Goal: Transaction & Acquisition: Purchase product/service

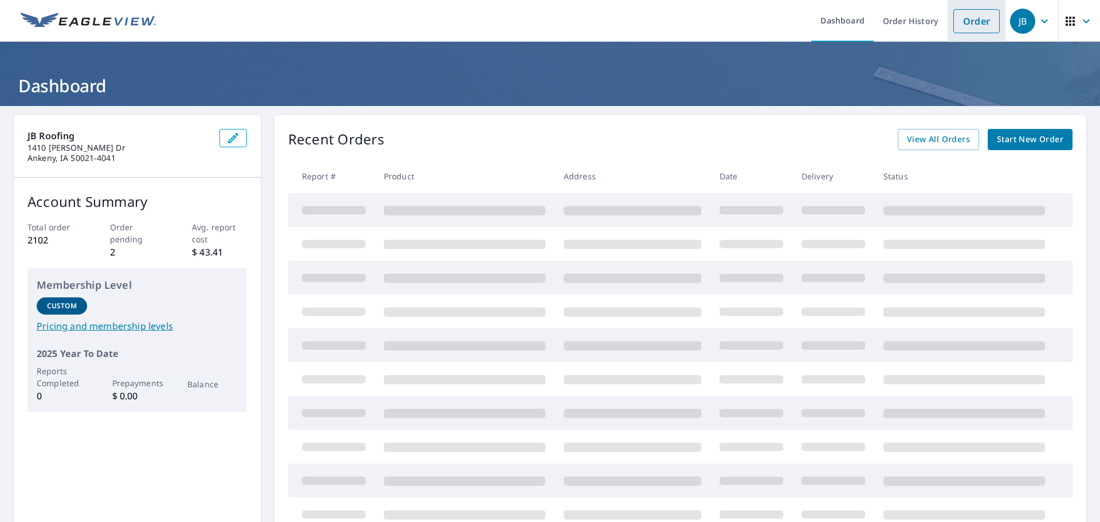
click at [972, 15] on link "Order" at bounding box center [976, 21] width 46 height 24
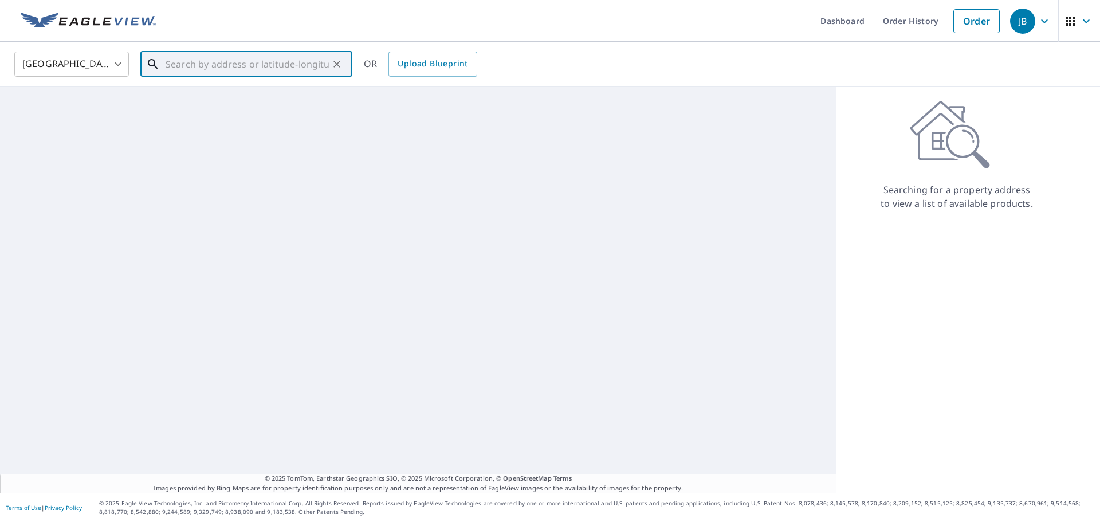
click at [292, 64] on input "text" at bounding box center [247, 64] width 163 height 32
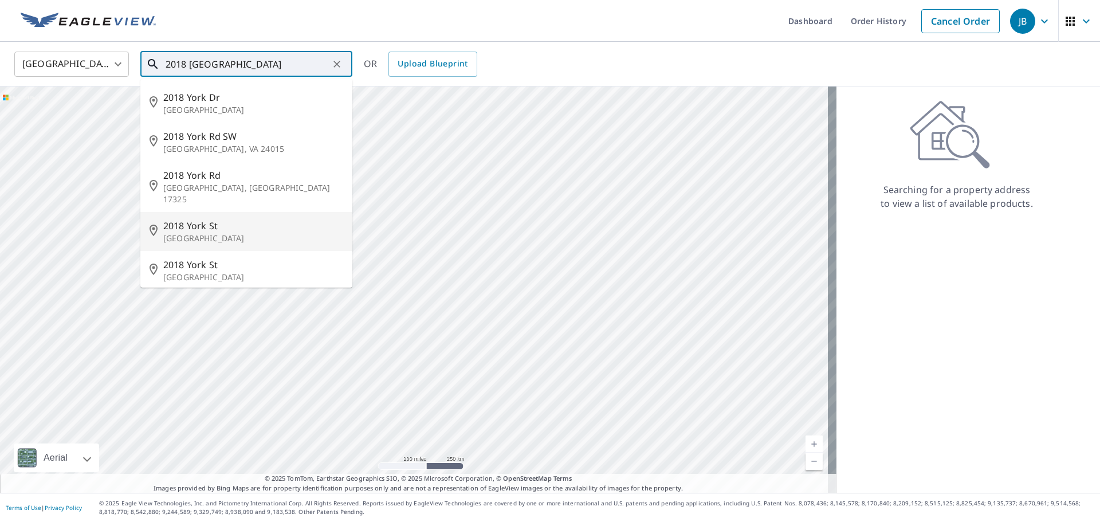
click at [223, 219] on span "2018 York St" at bounding box center [253, 226] width 180 height 14
type input "[STREET_ADDRESS]"
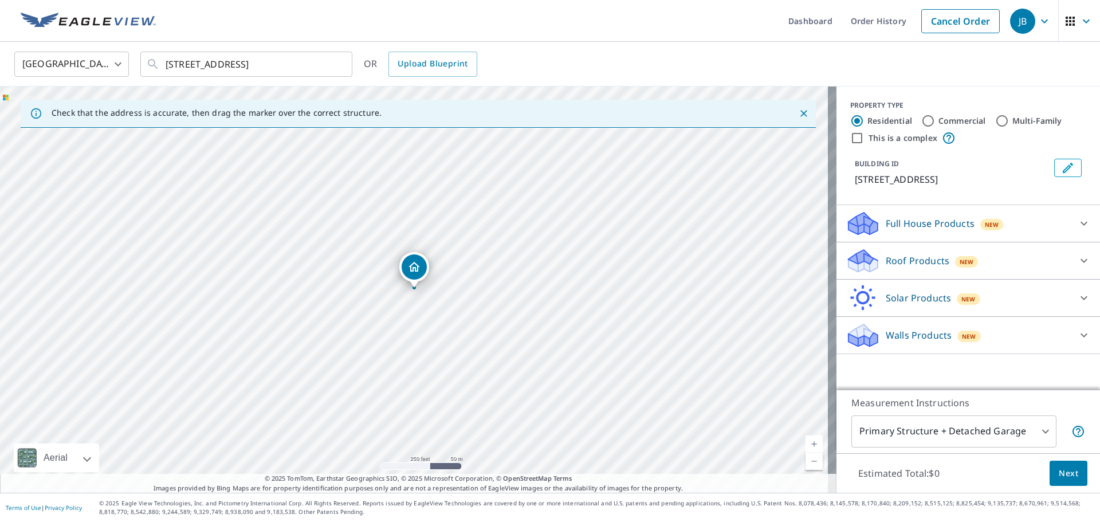
click at [1028, 253] on div "Roof Products New" at bounding box center [958, 261] width 225 height 27
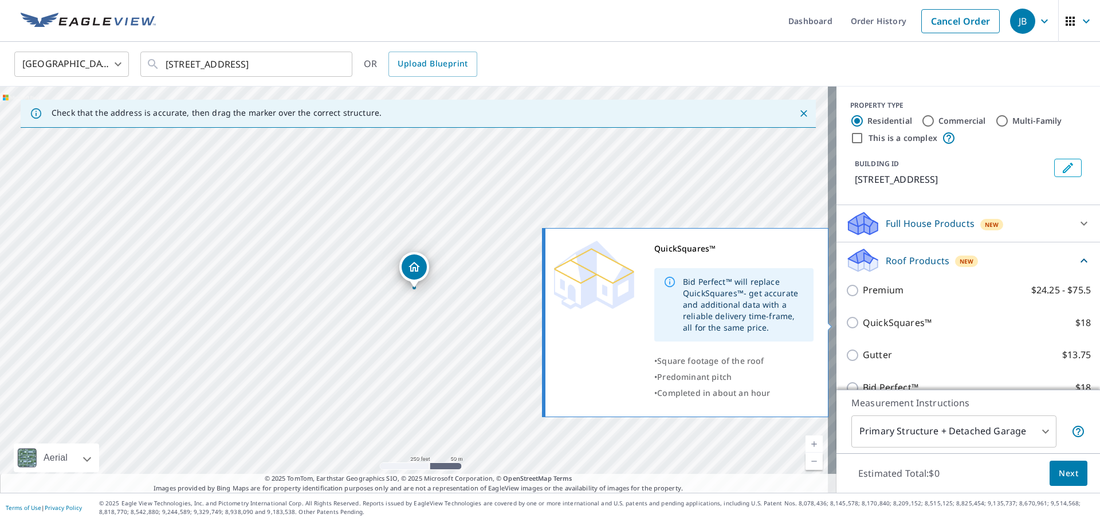
click at [846, 321] on input "QuickSquares™ $18" at bounding box center [854, 323] width 17 height 14
checkbox input "true"
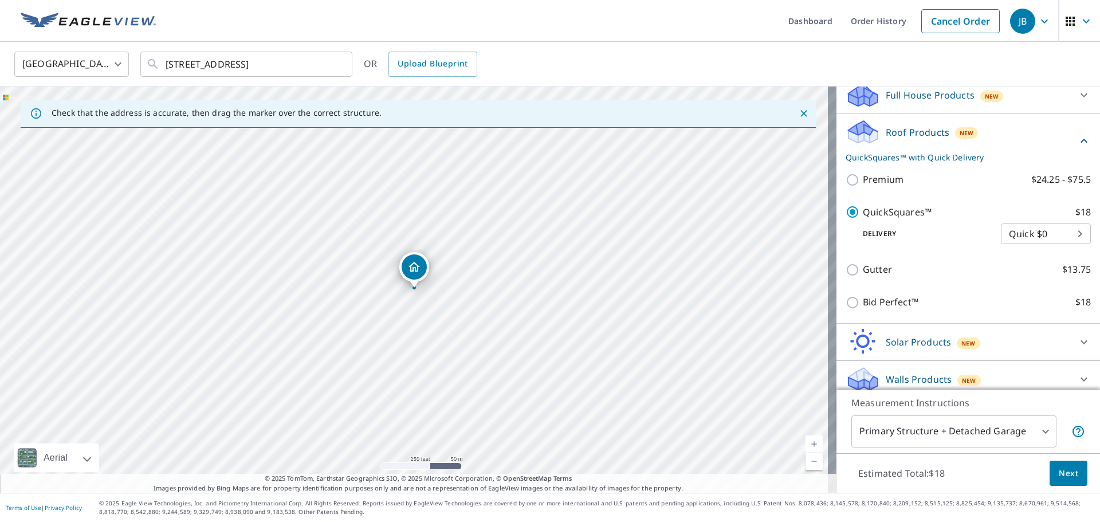
scroll to position [137, 0]
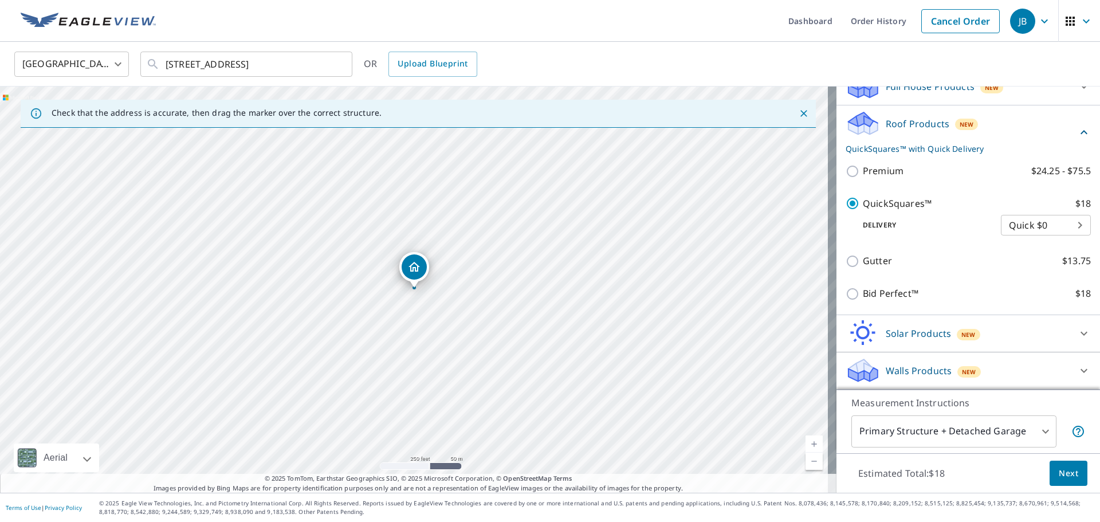
click at [1059, 469] on span "Next" at bounding box center [1068, 473] width 19 height 14
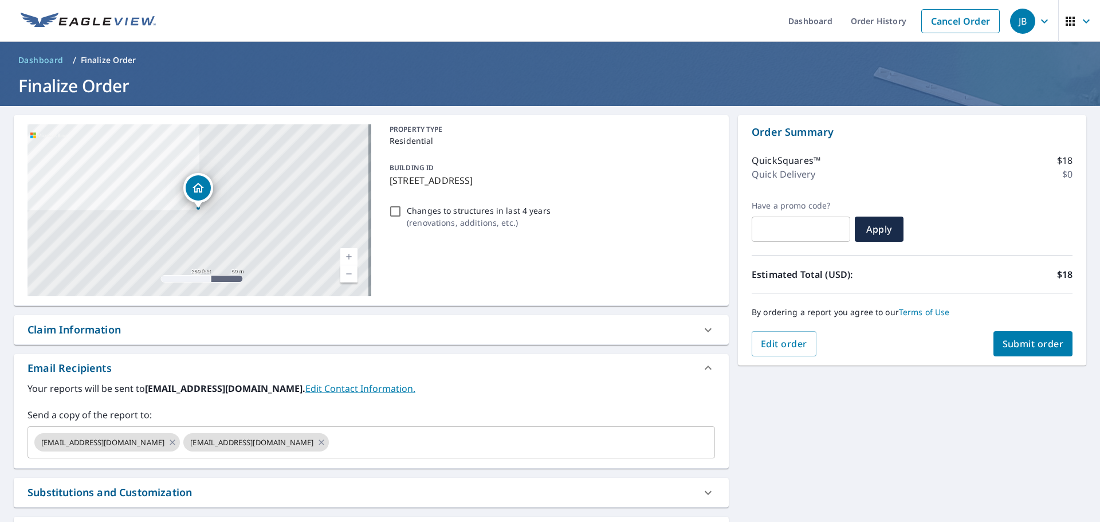
click at [1003, 341] on span "Submit order" at bounding box center [1033, 343] width 61 height 13
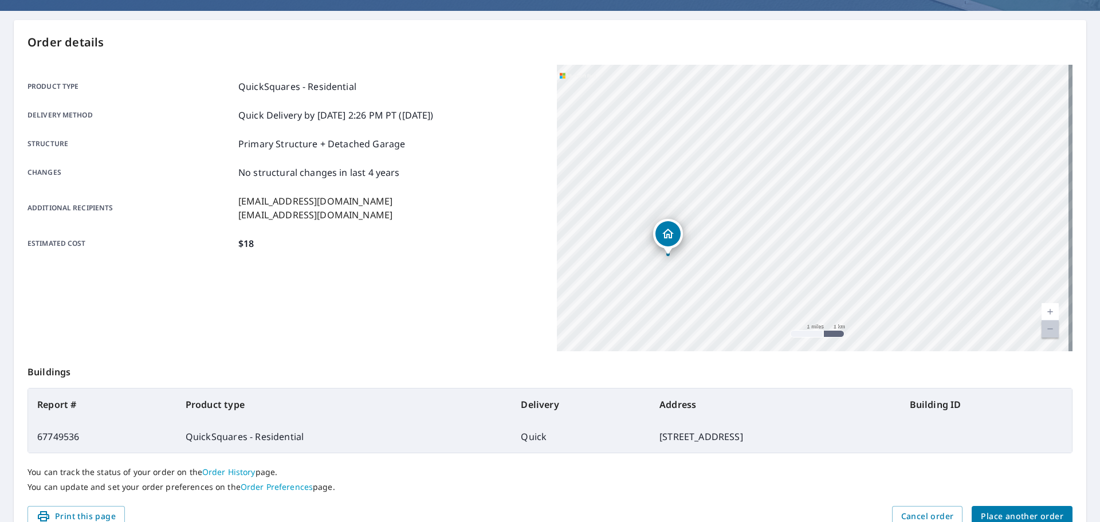
scroll to position [152, 0]
